Goal: Task Accomplishment & Management: Manage account settings

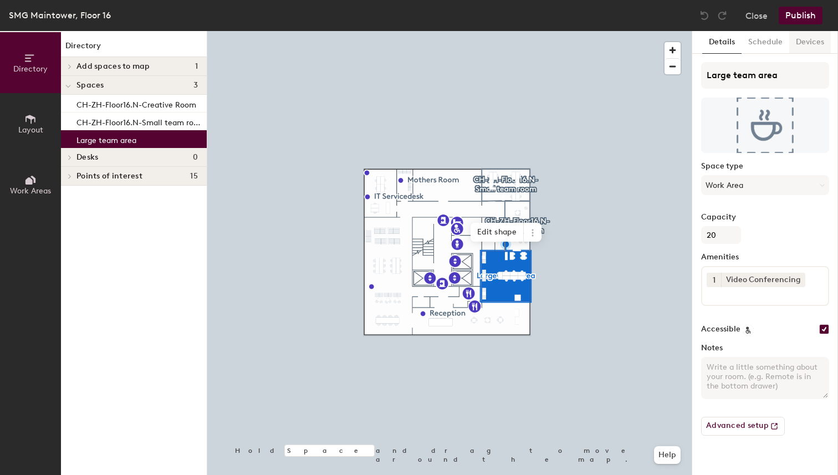
click at [789, 44] on button "Devices" at bounding box center [810, 42] width 42 height 23
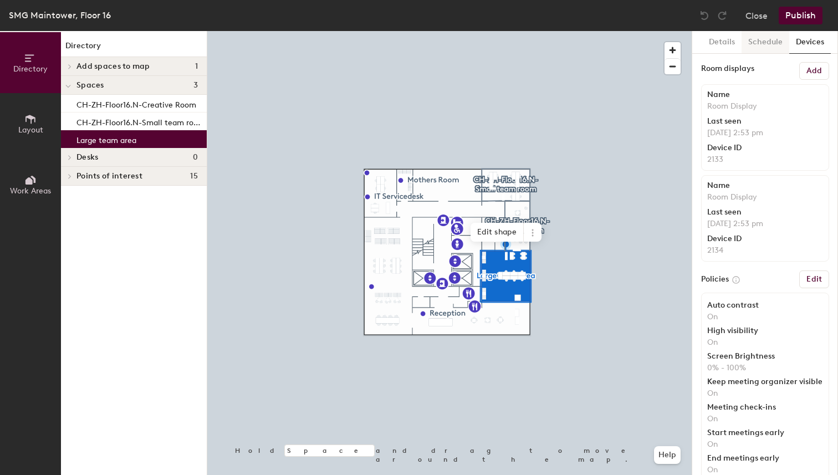
click at [774, 44] on button "Schedule" at bounding box center [765, 42] width 48 height 23
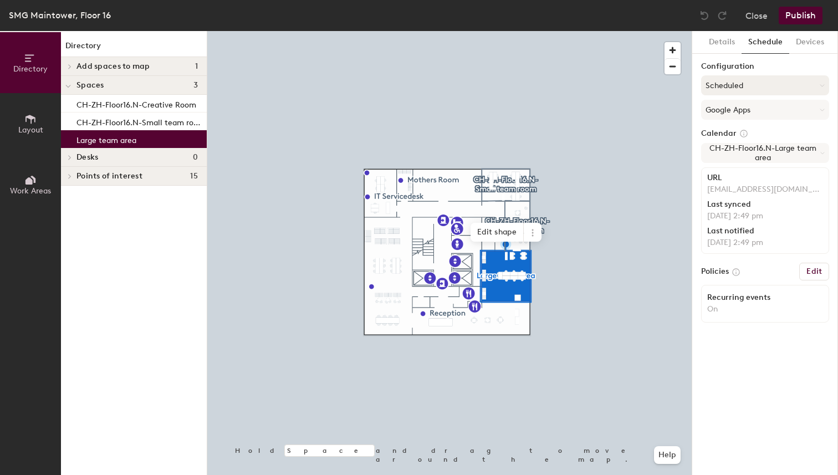
click at [772, 86] on button "Scheduled" at bounding box center [765, 85] width 128 height 20
click at [724, 146] on div "Request-only" at bounding box center [765, 146] width 127 height 17
click at [751, 104] on button "Google Apps" at bounding box center [765, 110] width 128 height 20
click at [728, 132] on div "Google Apps" at bounding box center [765, 137] width 127 height 17
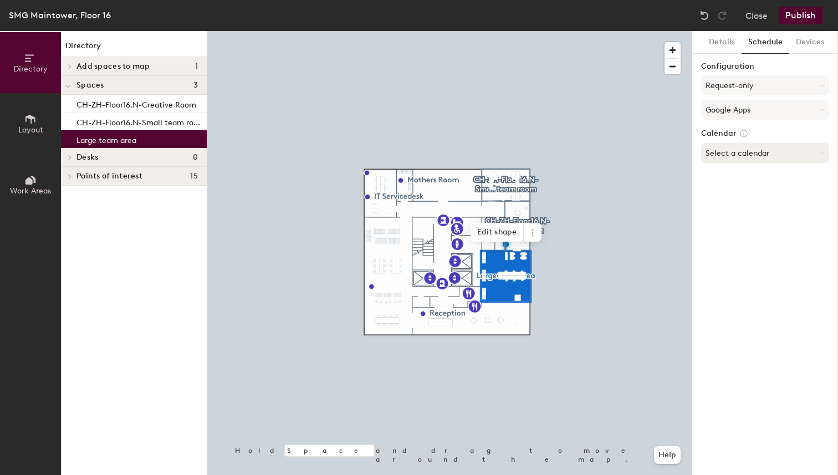
click at [748, 151] on button "Select a calendar" at bounding box center [765, 153] width 128 height 20
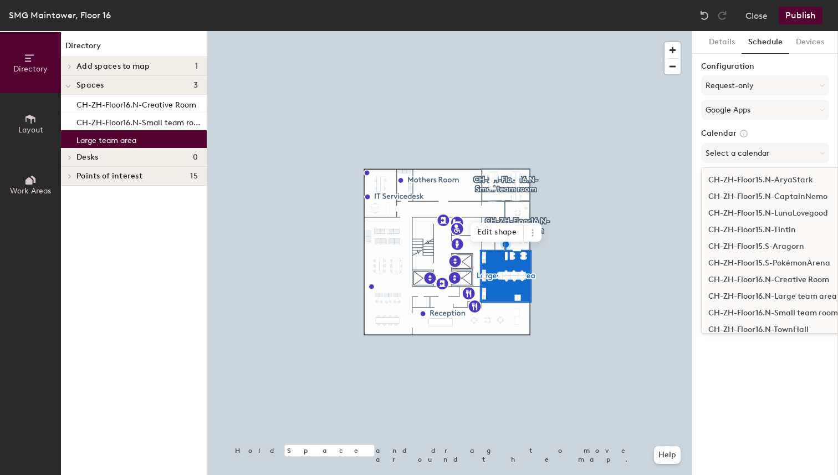
scroll to position [567, 0]
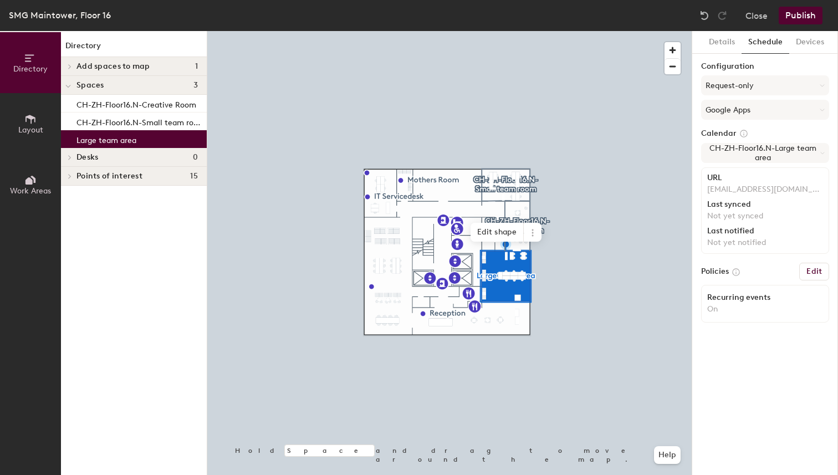
click at [724, 300] on div "Recurring events" at bounding box center [765, 297] width 116 height 9
click at [823, 267] on button "Edit" at bounding box center [814, 272] width 30 height 18
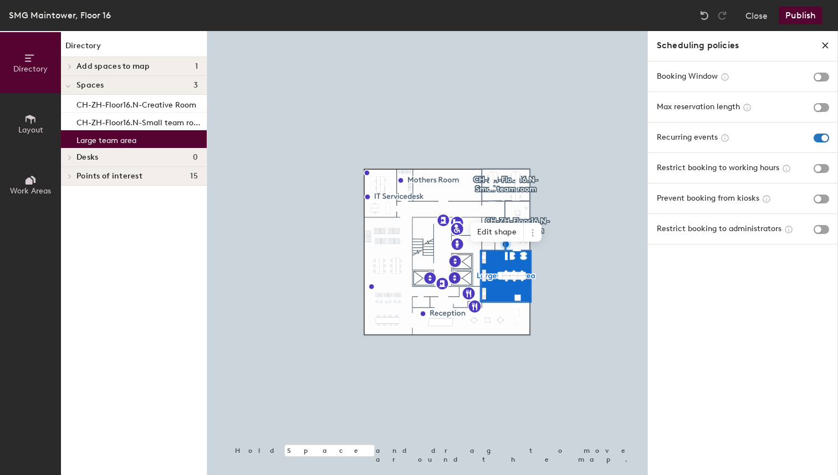
click at [823, 48] on icon "close policies" at bounding box center [825, 45] width 9 height 9
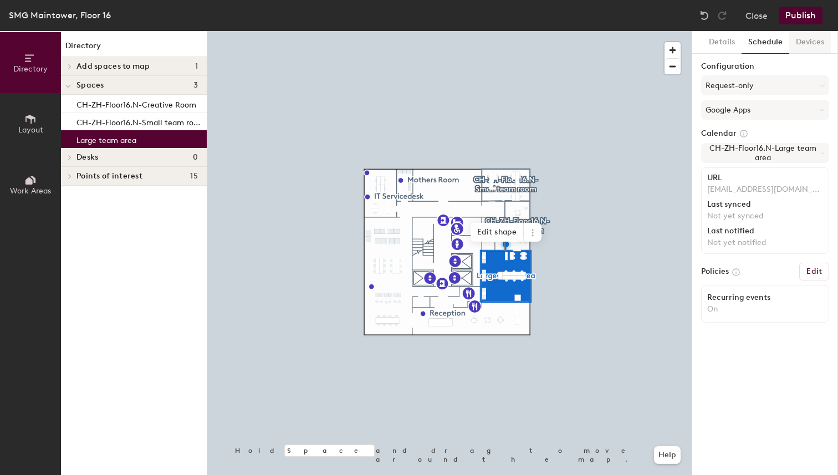
click at [797, 38] on button "Devices" at bounding box center [810, 42] width 42 height 23
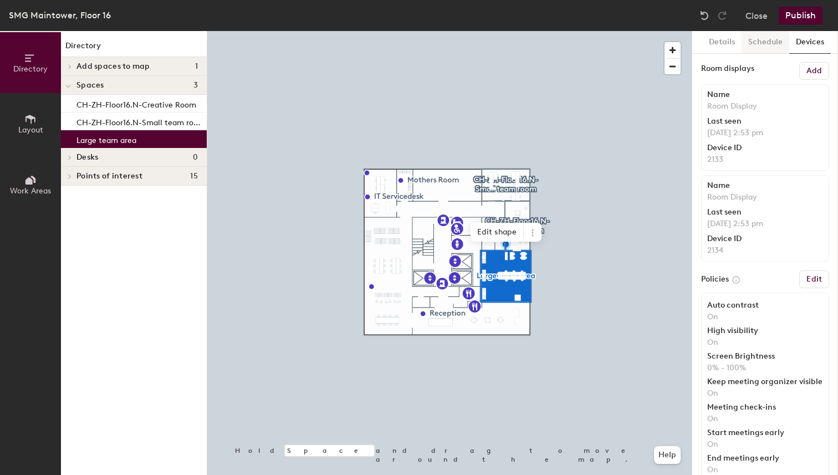
click at [748, 39] on button "Schedule" at bounding box center [765, 42] width 48 height 23
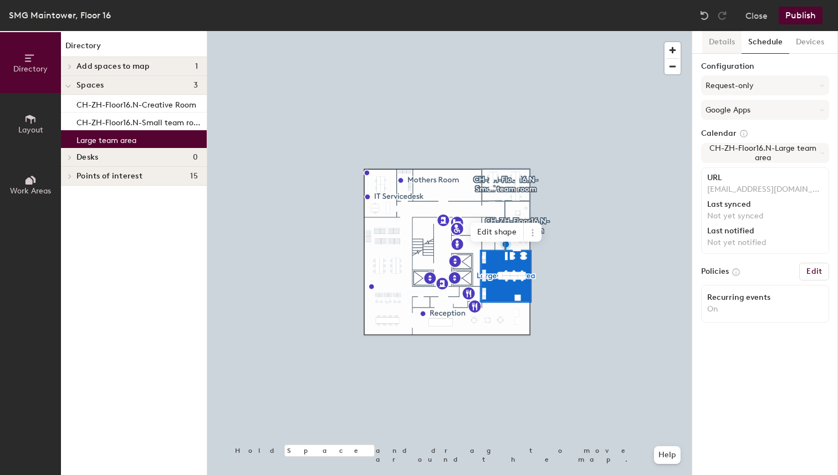
click at [734, 39] on button "Details" at bounding box center [721, 42] width 39 height 23
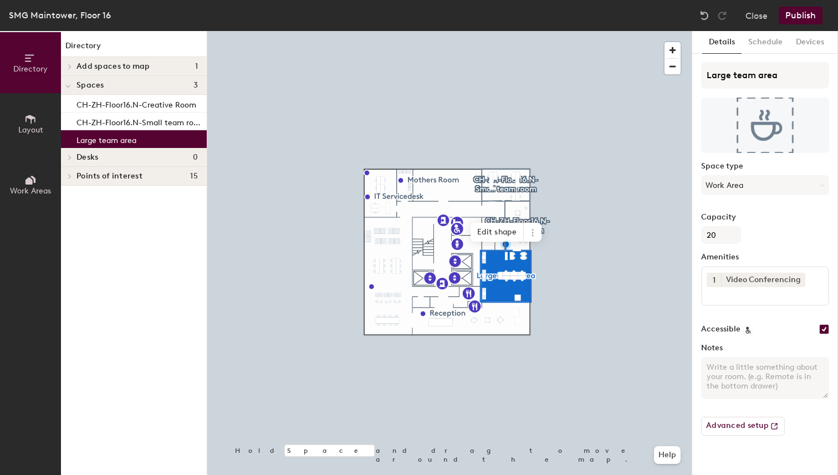
click at [795, 17] on button "Publish" at bounding box center [801, 16] width 44 height 18
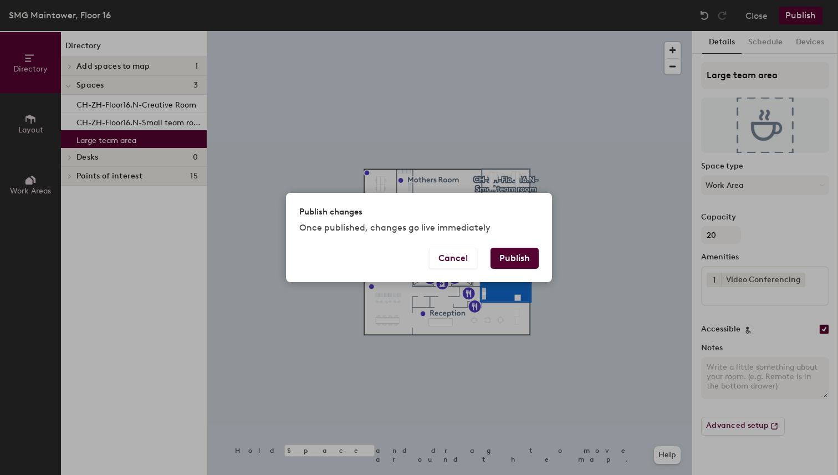
click at [512, 260] on button "Publish" at bounding box center [514, 258] width 48 height 21
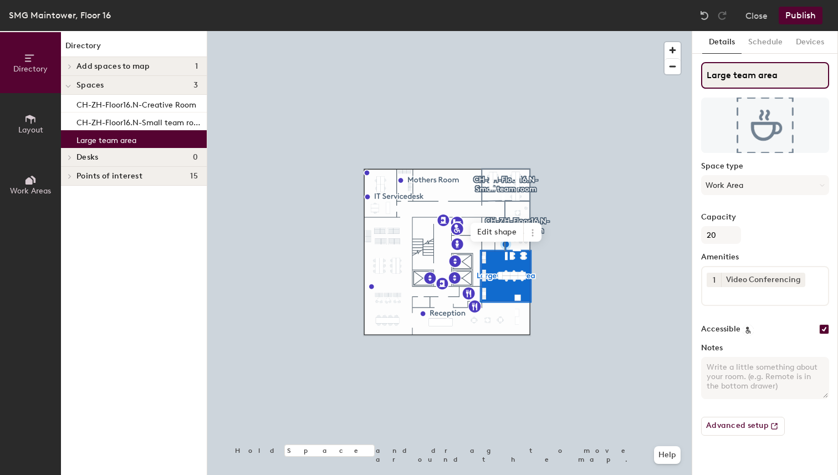
click at [756, 70] on input "Large team area" at bounding box center [765, 75] width 128 height 27
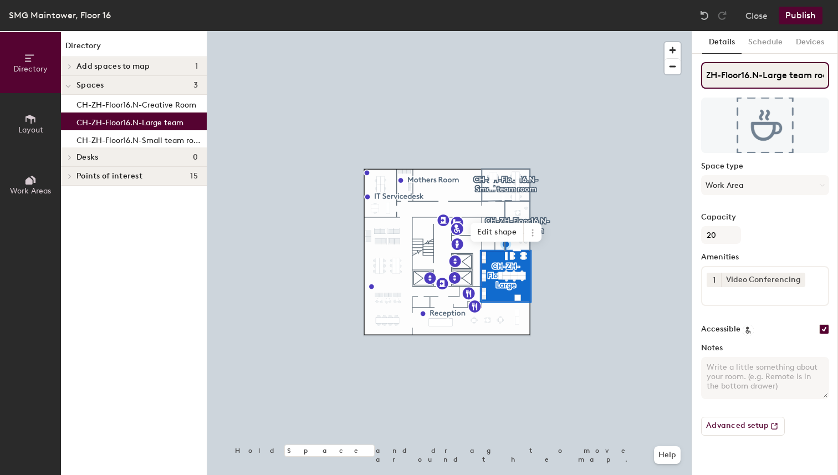
scroll to position [0, 31]
type input "CH-ZH-Floor16.N-Large team room"
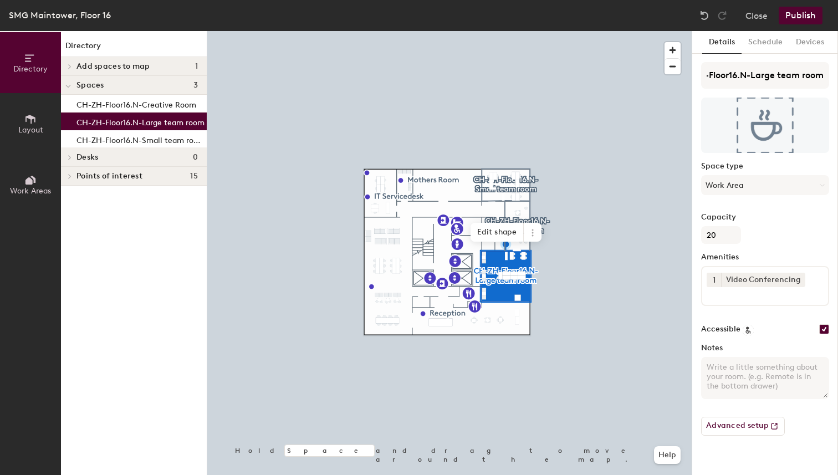
scroll to position [0, 0]
click at [765, 48] on button "Schedule" at bounding box center [765, 42] width 48 height 23
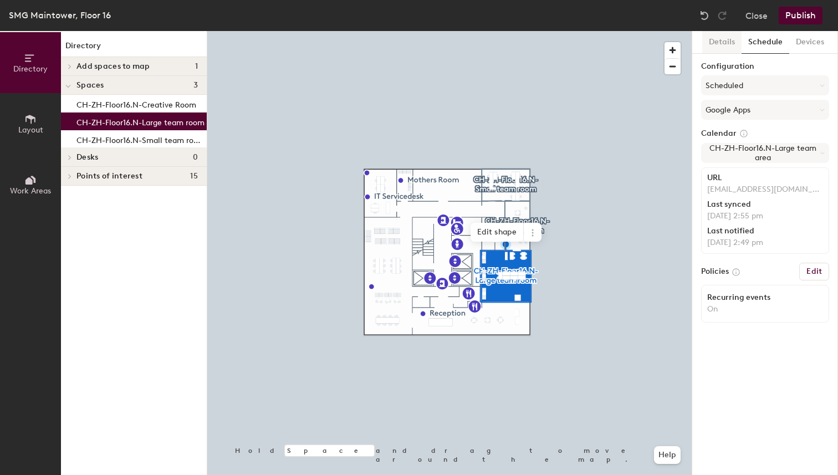
click at [711, 40] on button "Details" at bounding box center [721, 42] width 39 height 23
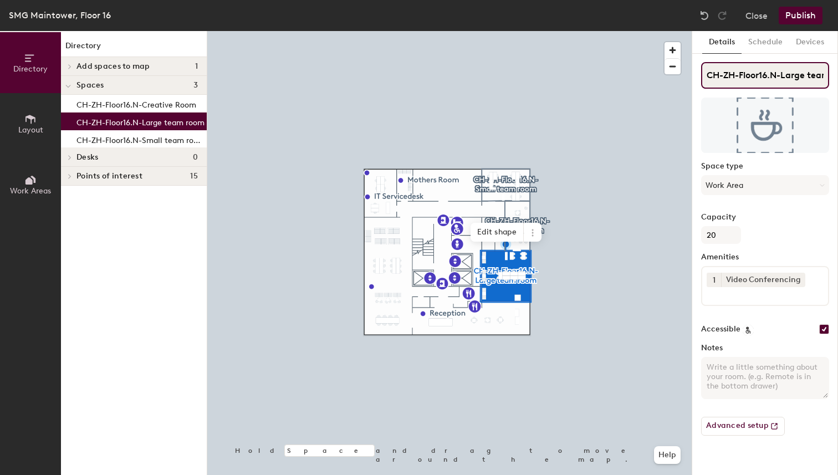
click at [808, 77] on input "CH-ZH-Floor16.N-Large team room" at bounding box center [765, 75] width 128 height 27
click at [797, 76] on input "CH-ZH-Floor16.N-Large team room" at bounding box center [765, 75] width 128 height 27
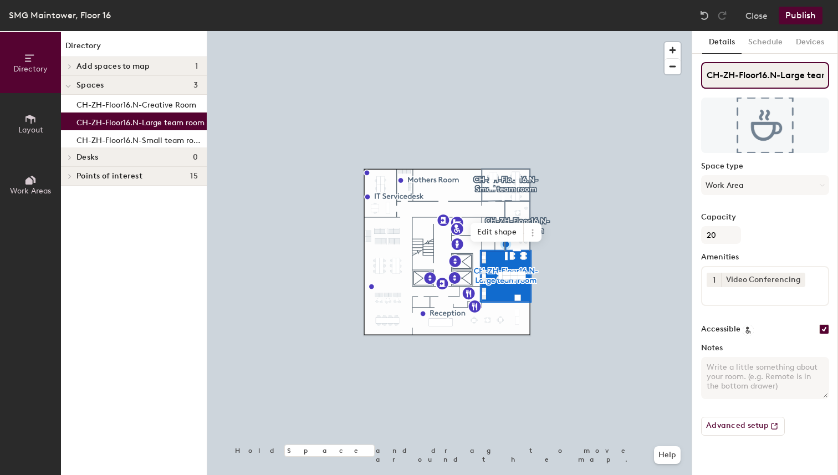
click at [793, 76] on input "CH-ZH-Floor16.N-Large team room" at bounding box center [765, 75] width 128 height 27
drag, startPoint x: 772, startPoint y: 76, endPoint x: 837, endPoint y: 75, distance: 64.8
click at [837, 75] on div "Directory Layout Work Areas Directory Add spaces to map 1 Town Hall Space Space…" at bounding box center [419, 253] width 838 height 444
click at [807, 75] on input "CH-ZH-Floor16.N-Large team room" at bounding box center [765, 75] width 128 height 27
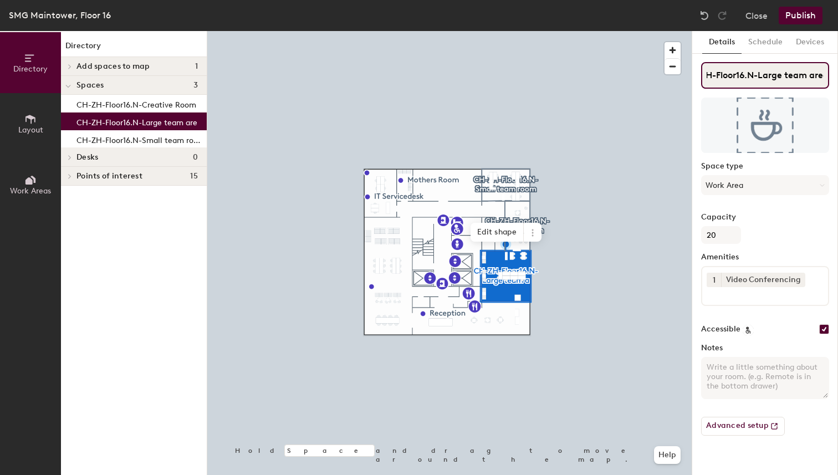
scroll to position [0, 28]
type input "CH-ZH-Floor16.N-Large team area"
click at [638, 31] on div at bounding box center [449, 31] width 484 height 0
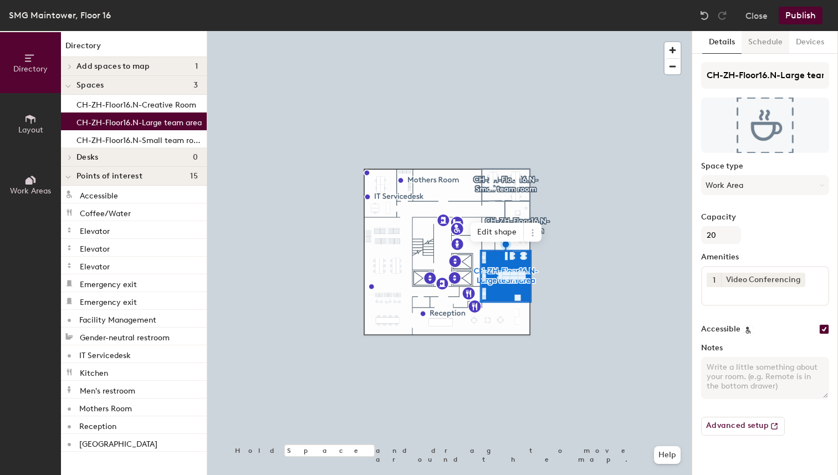
click at [764, 39] on button "Schedule" at bounding box center [765, 42] width 48 height 23
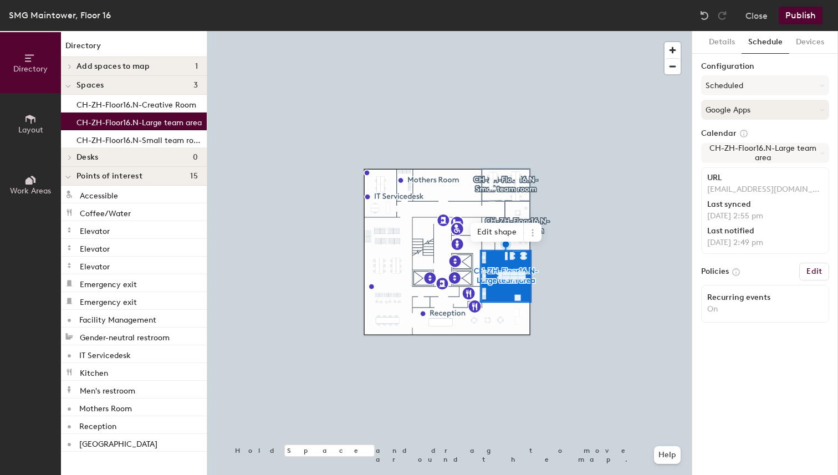
click at [755, 110] on button "Google Apps" at bounding box center [765, 110] width 128 height 20
click at [750, 88] on button "Scheduled" at bounding box center [765, 85] width 128 height 20
click at [748, 140] on div "Request-only" at bounding box center [765, 146] width 127 height 17
click at [797, 18] on button "Publish" at bounding box center [801, 16] width 44 height 18
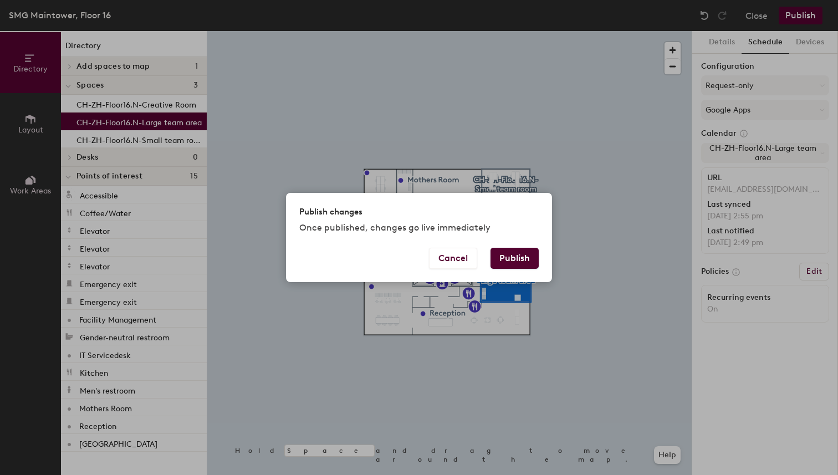
click at [514, 262] on button "Publish" at bounding box center [514, 258] width 48 height 21
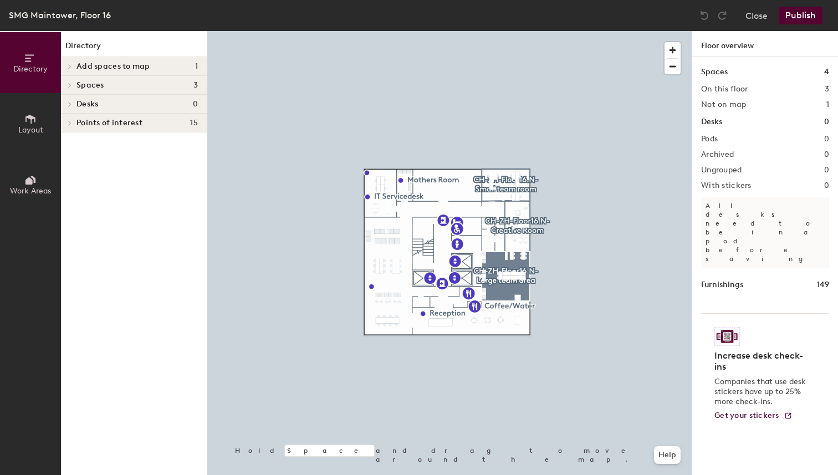
click at [498, 31] on div at bounding box center [449, 31] width 484 height 0
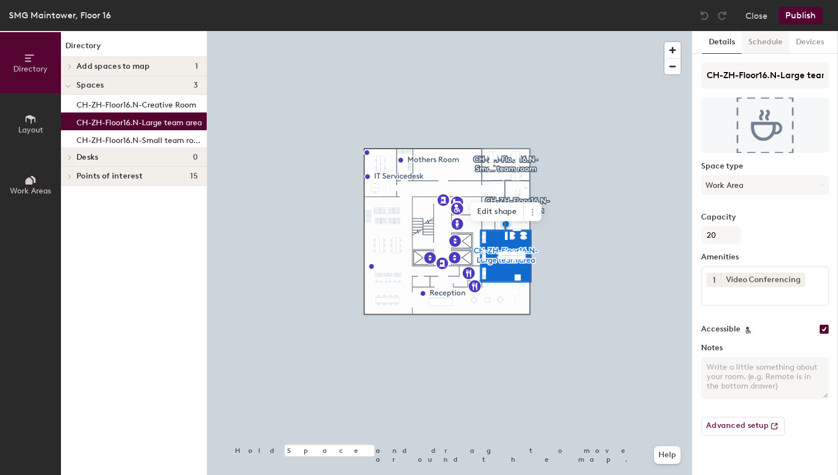
click at [755, 35] on button "Schedule" at bounding box center [765, 42] width 48 height 23
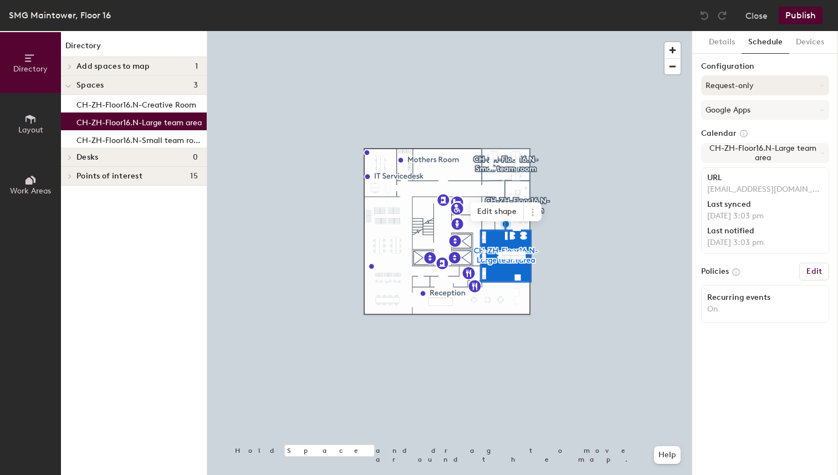
click at [734, 89] on button "Request-only" at bounding box center [765, 85] width 128 height 20
click at [729, 130] on div "Scheduled" at bounding box center [765, 129] width 127 height 17
click at [794, 19] on button "Publish" at bounding box center [801, 16] width 44 height 18
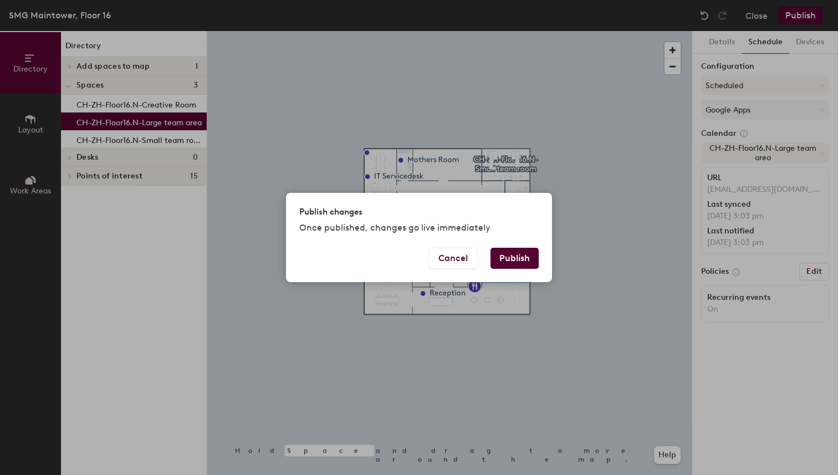
click at [511, 255] on button "Publish" at bounding box center [514, 258] width 48 height 21
